Goal: Information Seeking & Learning: Check status

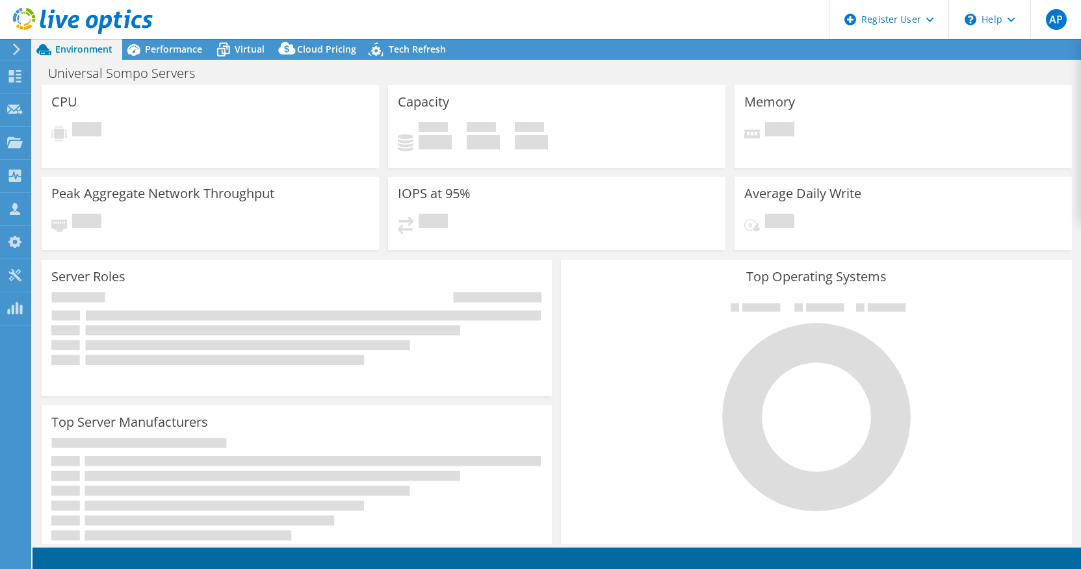
select select "USD"
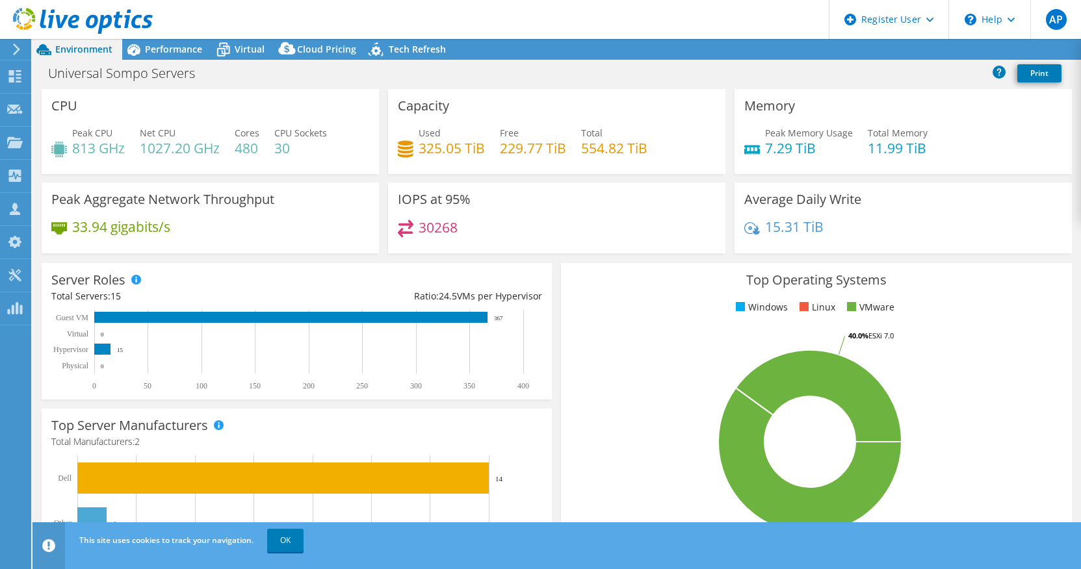
click at [18, 48] on use at bounding box center [16, 50] width 7 height 12
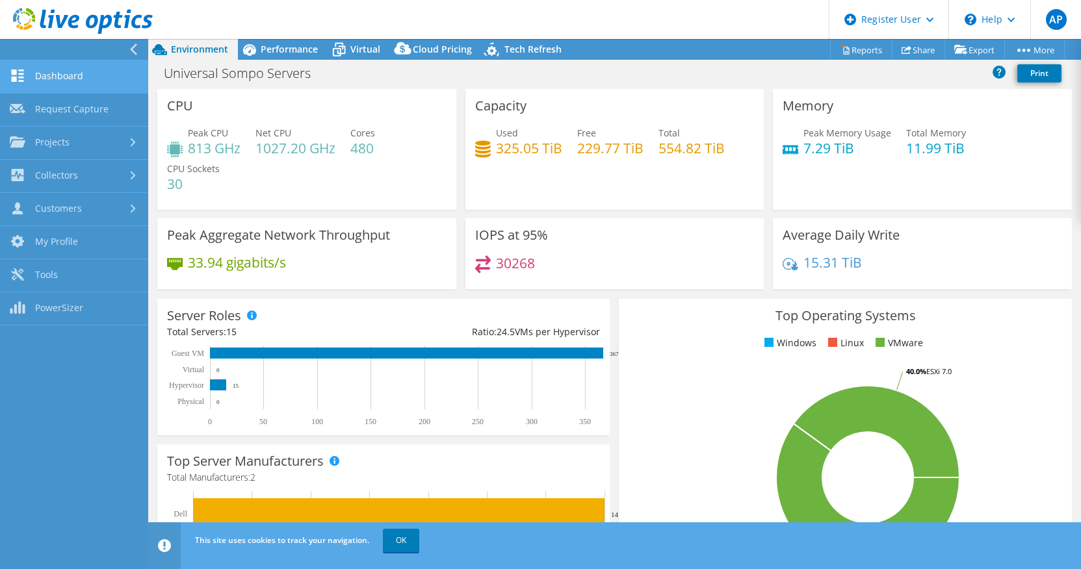
click at [86, 69] on link "Dashboard" at bounding box center [74, 76] width 148 height 33
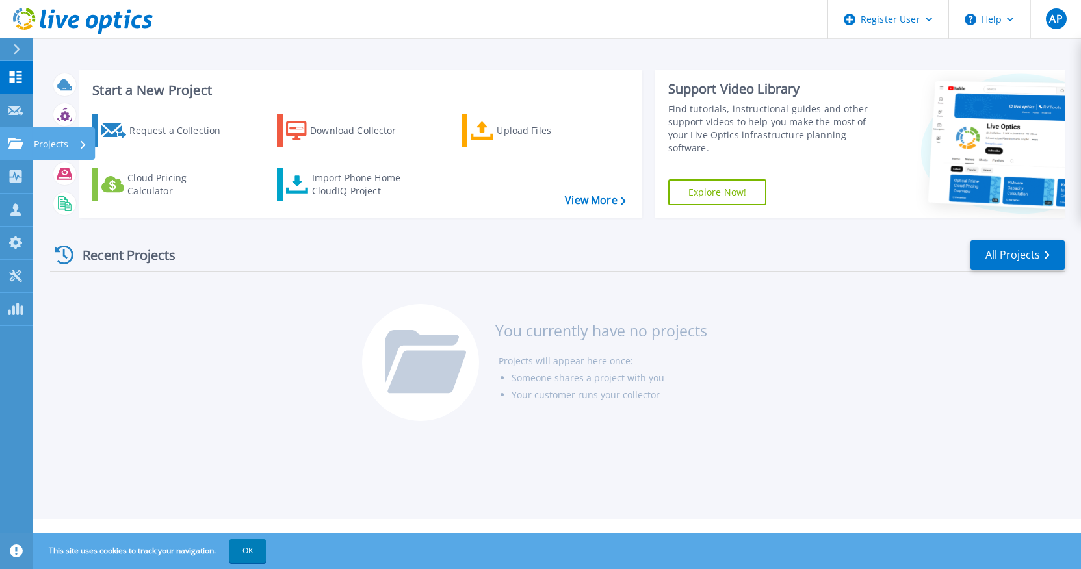
click at [67, 146] on p "Projects" at bounding box center [51, 144] width 34 height 34
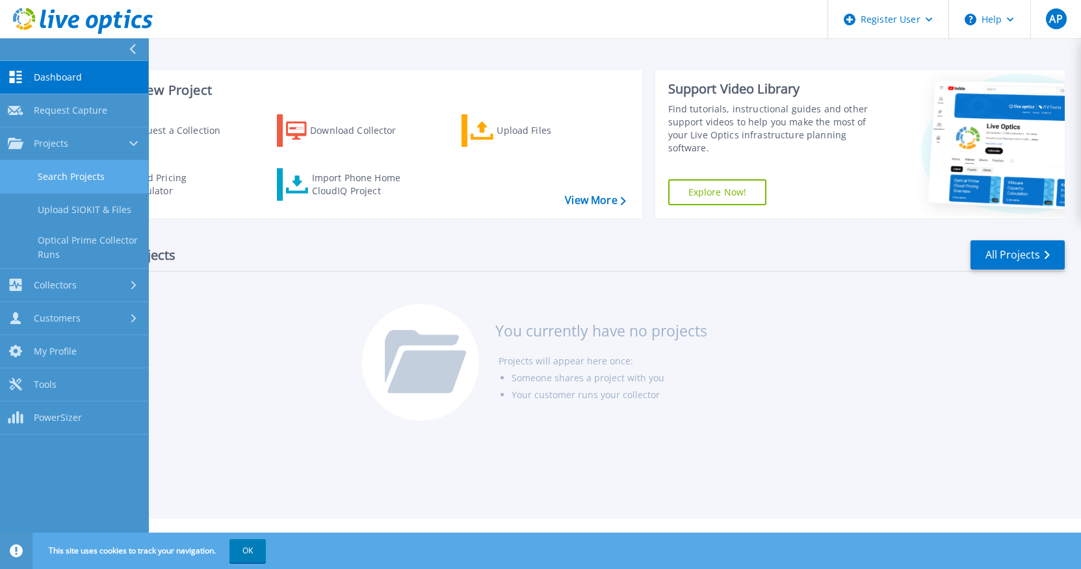
click at [100, 179] on link "Search Projects" at bounding box center [74, 177] width 148 height 33
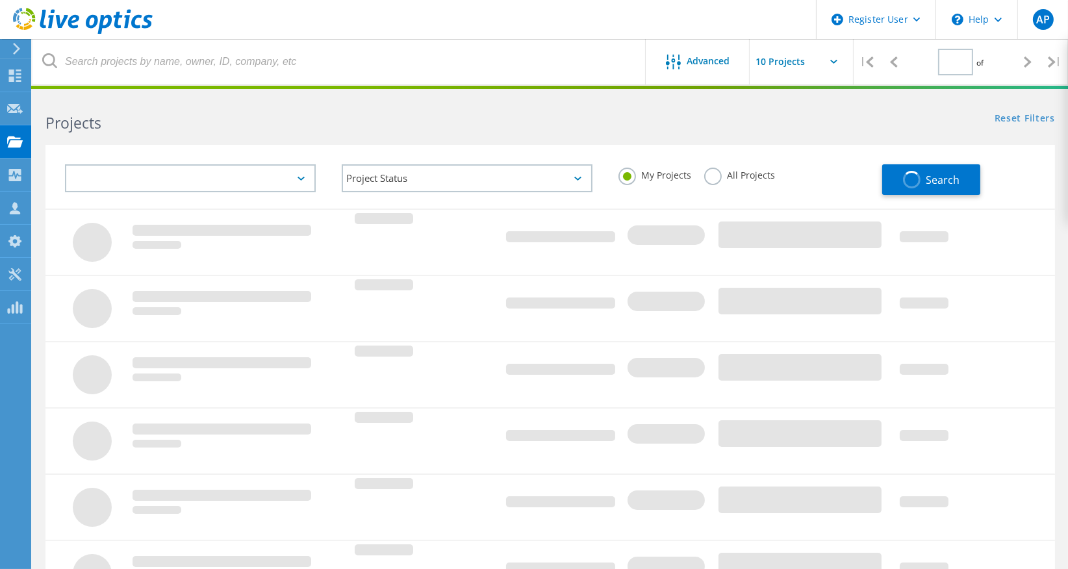
type input "1"
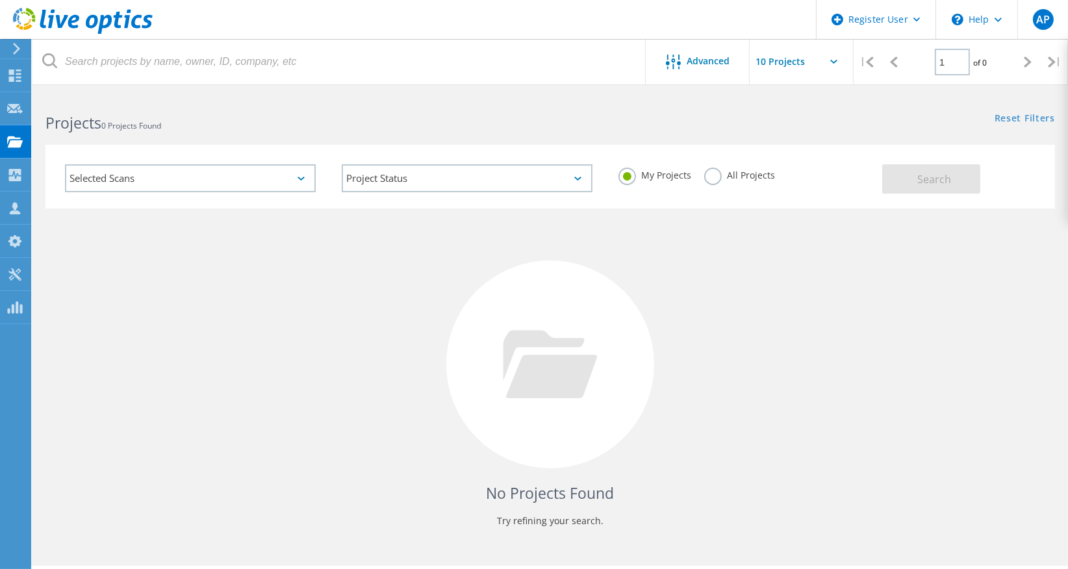
click at [723, 159] on div "My Projects All Projects" at bounding box center [744, 175] width 277 height 48
click at [719, 173] on label "All Projects" at bounding box center [739, 174] width 71 height 12
click at [0, 0] on input "All Projects" at bounding box center [0, 0] width 0 height 0
click at [166, 179] on div "Selected Scans" at bounding box center [190, 178] width 251 height 28
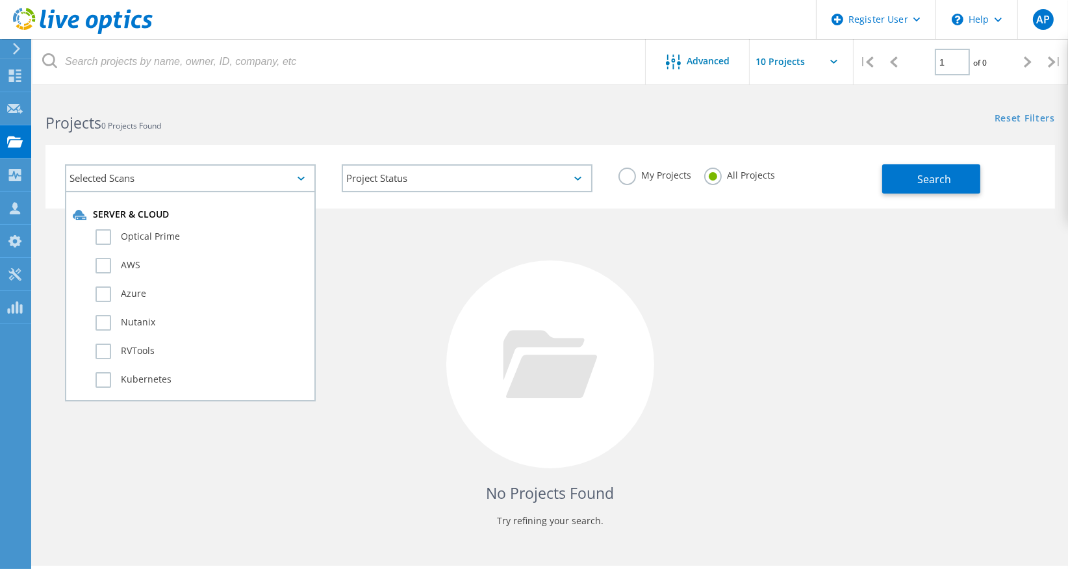
click at [360, 274] on div "No Projects Found Try refining your search." at bounding box center [550, 377] width 1010 height 336
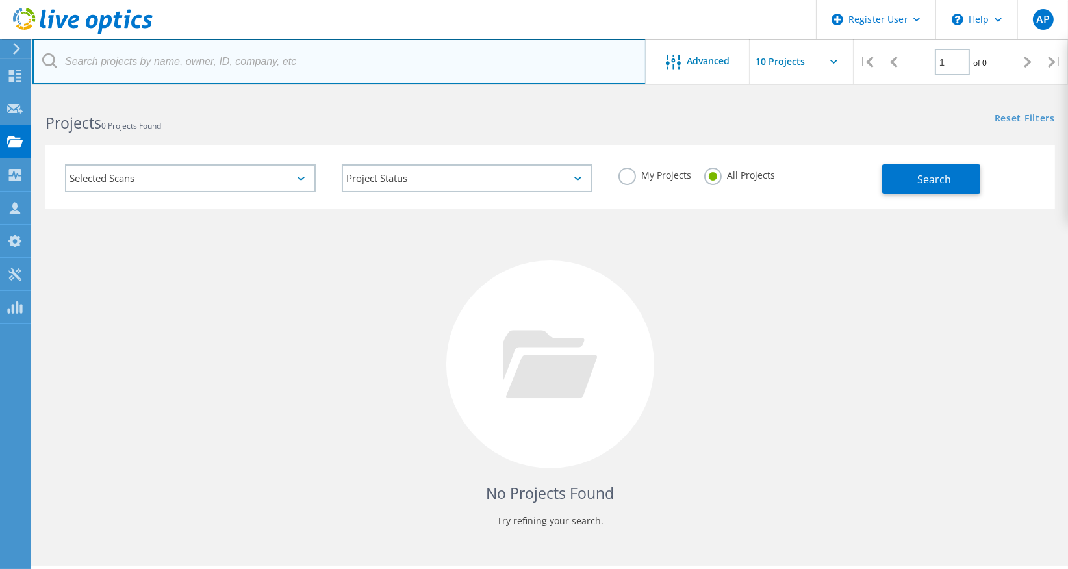
click at [321, 59] on input "text" at bounding box center [339, 61] width 614 height 45
paste input "3006156"
type input "3006156"
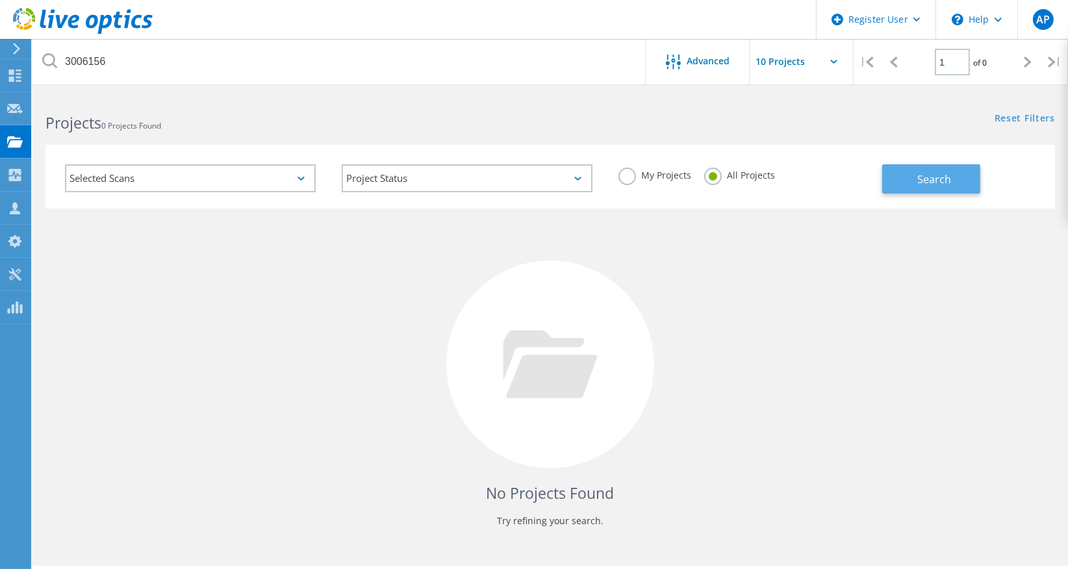
click at [933, 181] on span "Search" at bounding box center [935, 179] width 34 height 14
click at [829, 58] on input "text" at bounding box center [815, 61] width 130 height 45
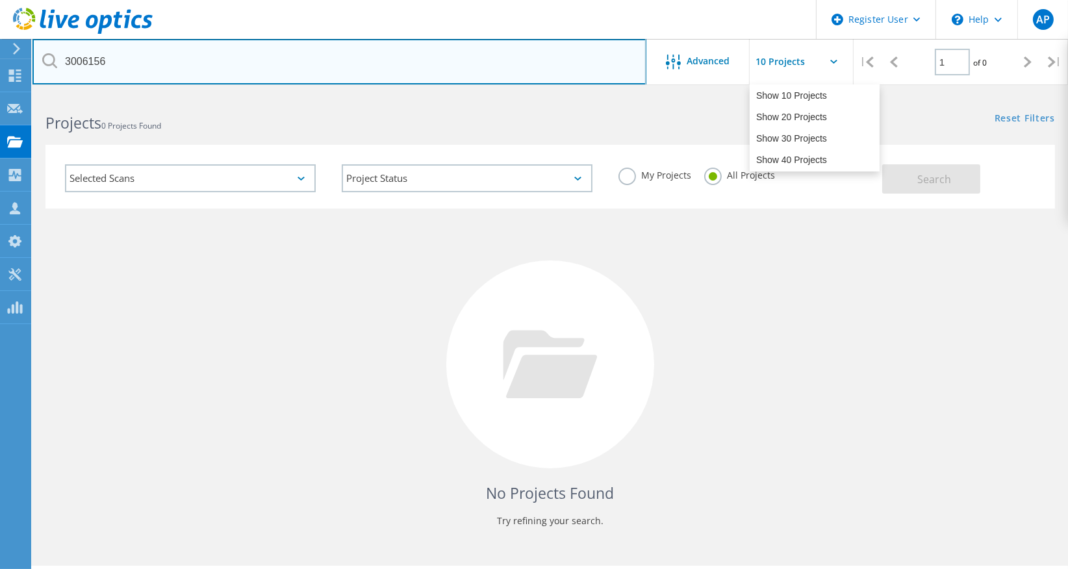
click at [390, 60] on input "3006156" at bounding box center [339, 61] width 614 height 45
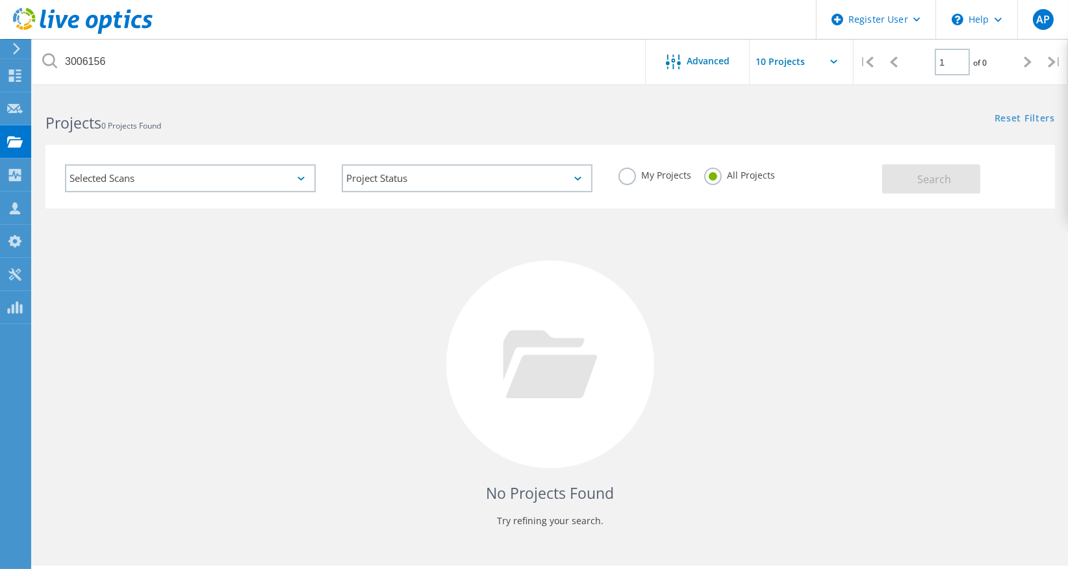
click at [174, 187] on div "Selected Scans" at bounding box center [190, 178] width 251 height 28
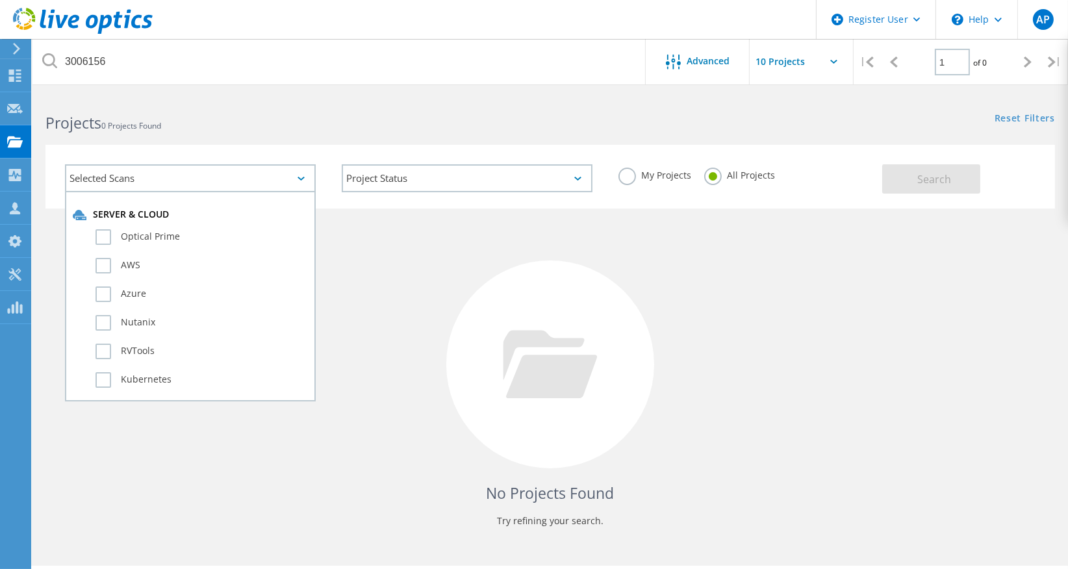
click at [160, 218] on div "Server & Cloud" at bounding box center [190, 215] width 235 height 13
click at [149, 233] on label "Optical Prime" at bounding box center [202, 237] width 213 height 16
click at [0, 0] on input "Optical Prime" at bounding box center [0, 0] width 0 height 0
click at [132, 267] on label "AWS" at bounding box center [202, 266] width 213 height 16
click at [0, 0] on input "AWS" at bounding box center [0, 0] width 0 height 0
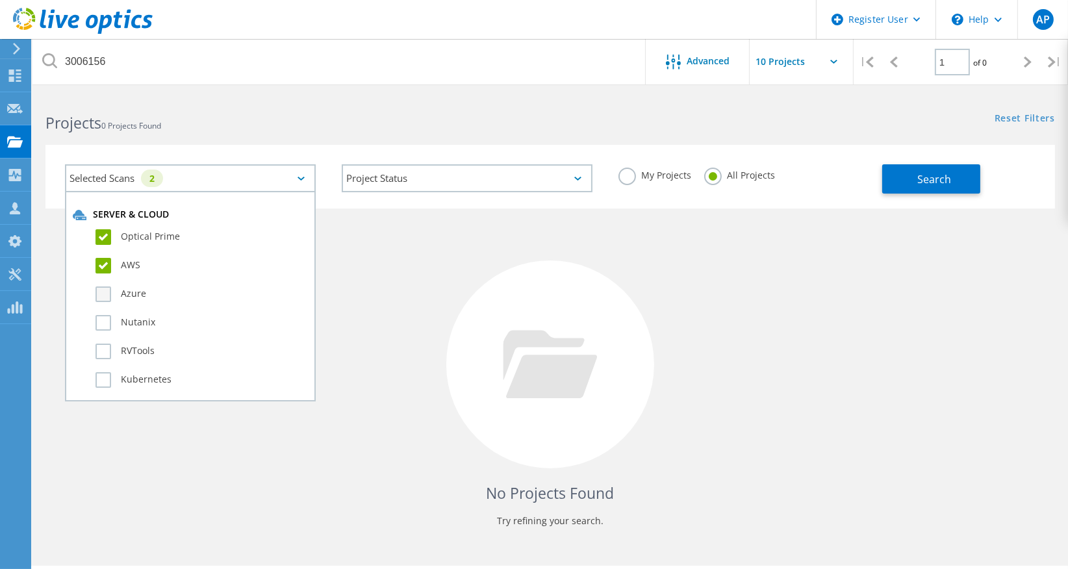
click at [129, 292] on label "Azure" at bounding box center [202, 295] width 213 height 16
click at [0, 0] on input "Azure" at bounding box center [0, 0] width 0 height 0
click at [123, 316] on label "Nutanix" at bounding box center [202, 323] width 213 height 16
click at [0, 0] on input "Nutanix" at bounding box center [0, 0] width 0 height 0
click at [114, 350] on label "RVTools" at bounding box center [202, 352] width 213 height 16
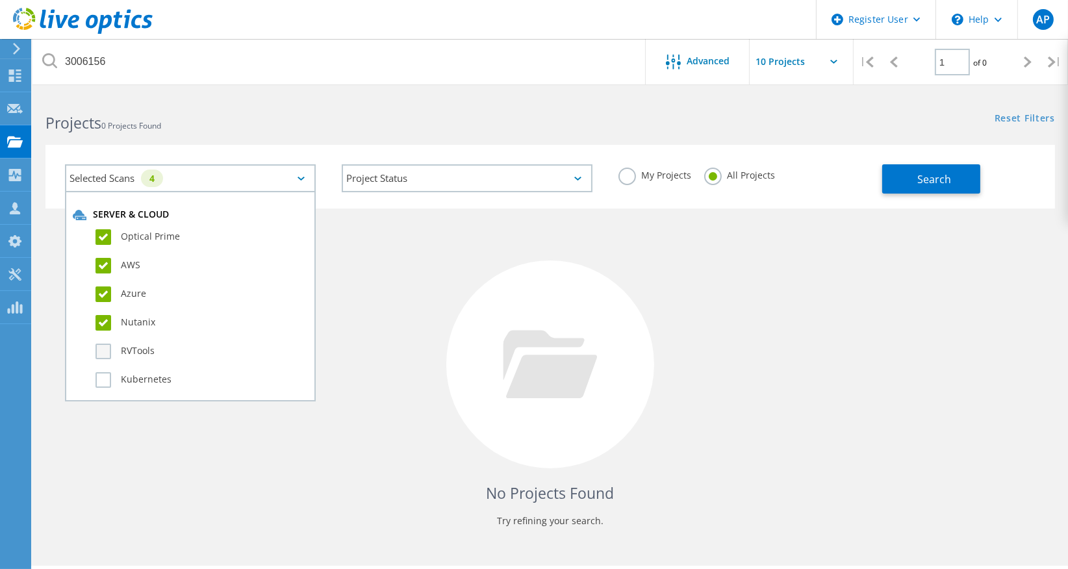
click at [0, 0] on input "RVTools" at bounding box center [0, 0] width 0 height 0
click at [117, 373] on label "Kubernetes" at bounding box center [202, 380] width 213 height 16
click at [0, 0] on input "Kubernetes" at bounding box center [0, 0] width 0 height 0
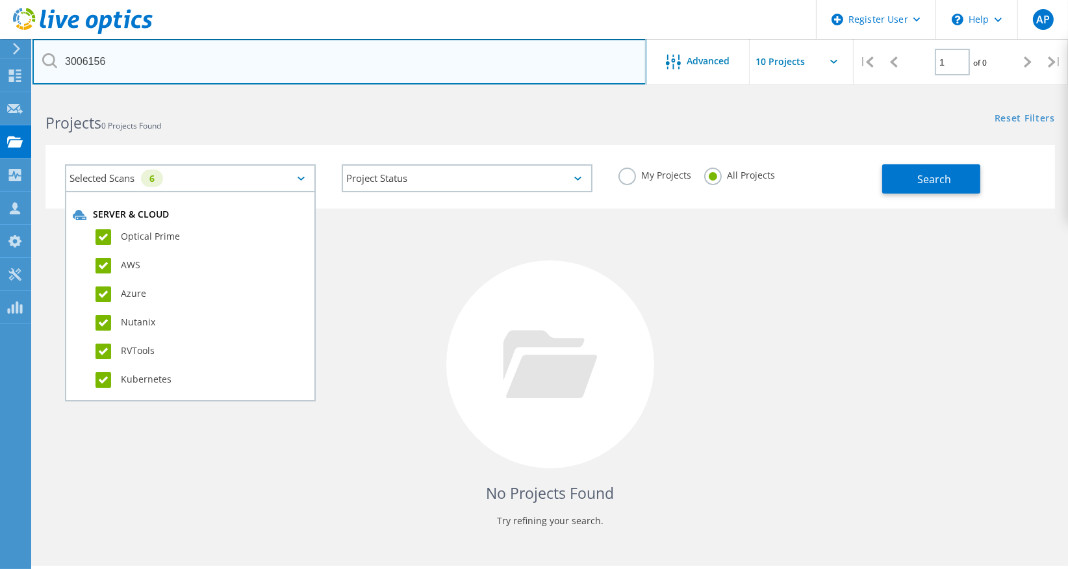
click at [567, 59] on input "3006156" at bounding box center [339, 61] width 614 height 45
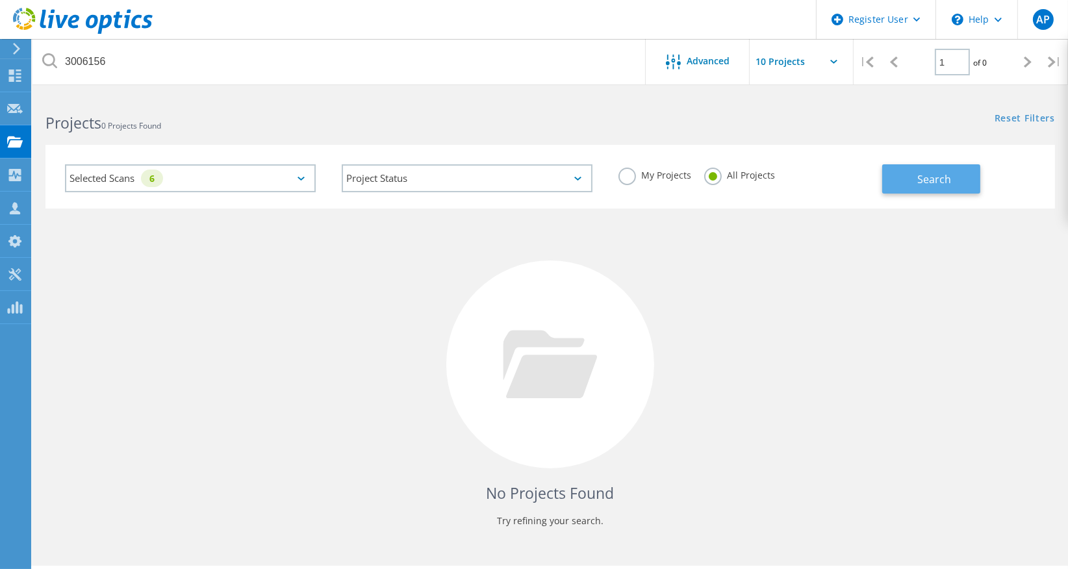
click at [936, 172] on span "Search" at bounding box center [935, 179] width 34 height 14
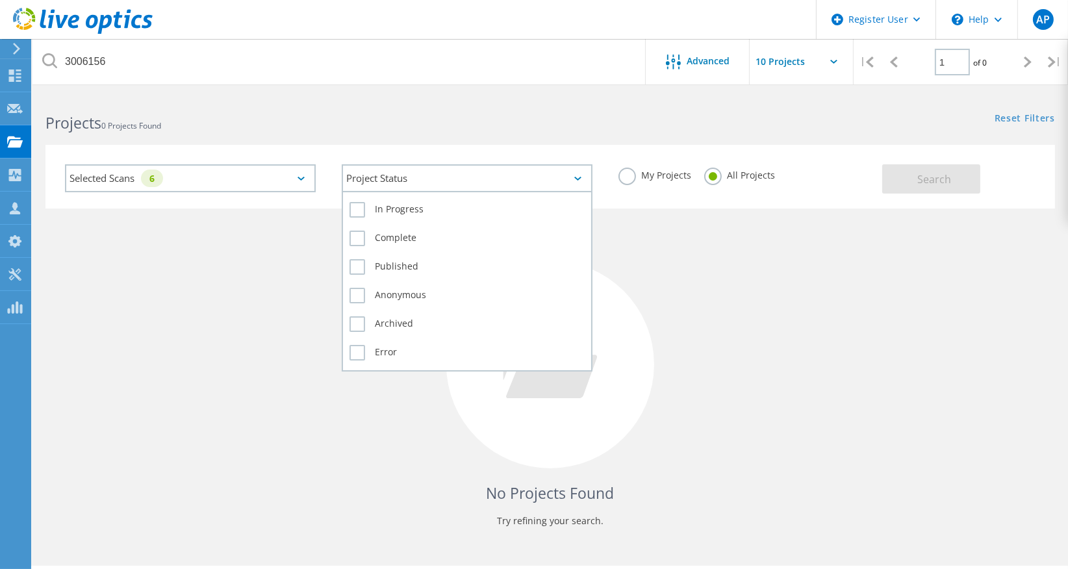
click at [578, 174] on div "Project Status" at bounding box center [467, 178] width 251 height 28
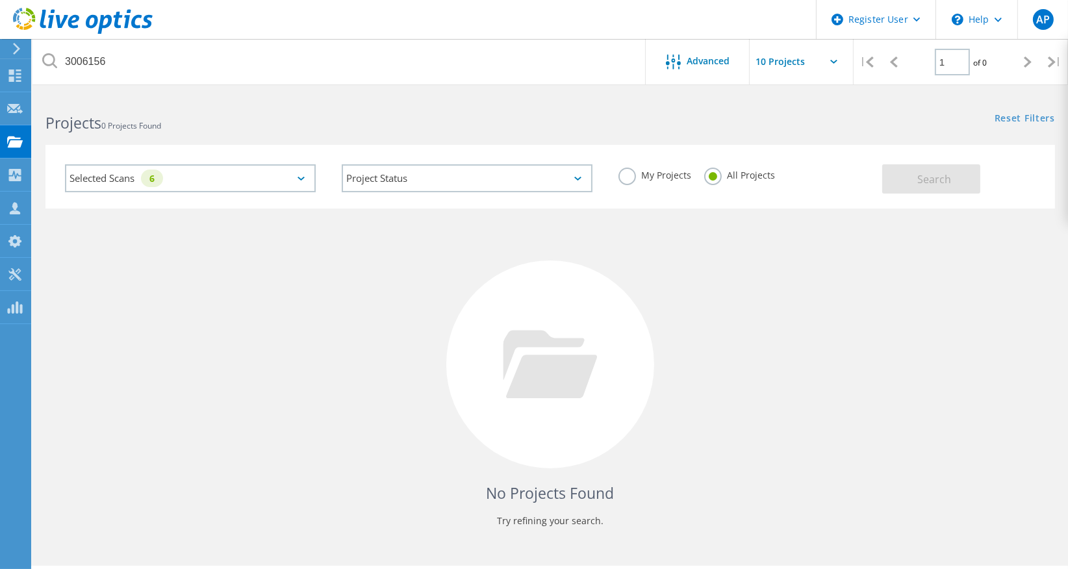
click at [740, 352] on div "No Projects Found Try refining your search." at bounding box center [550, 377] width 1010 height 336
